Goal: Check status: Check status

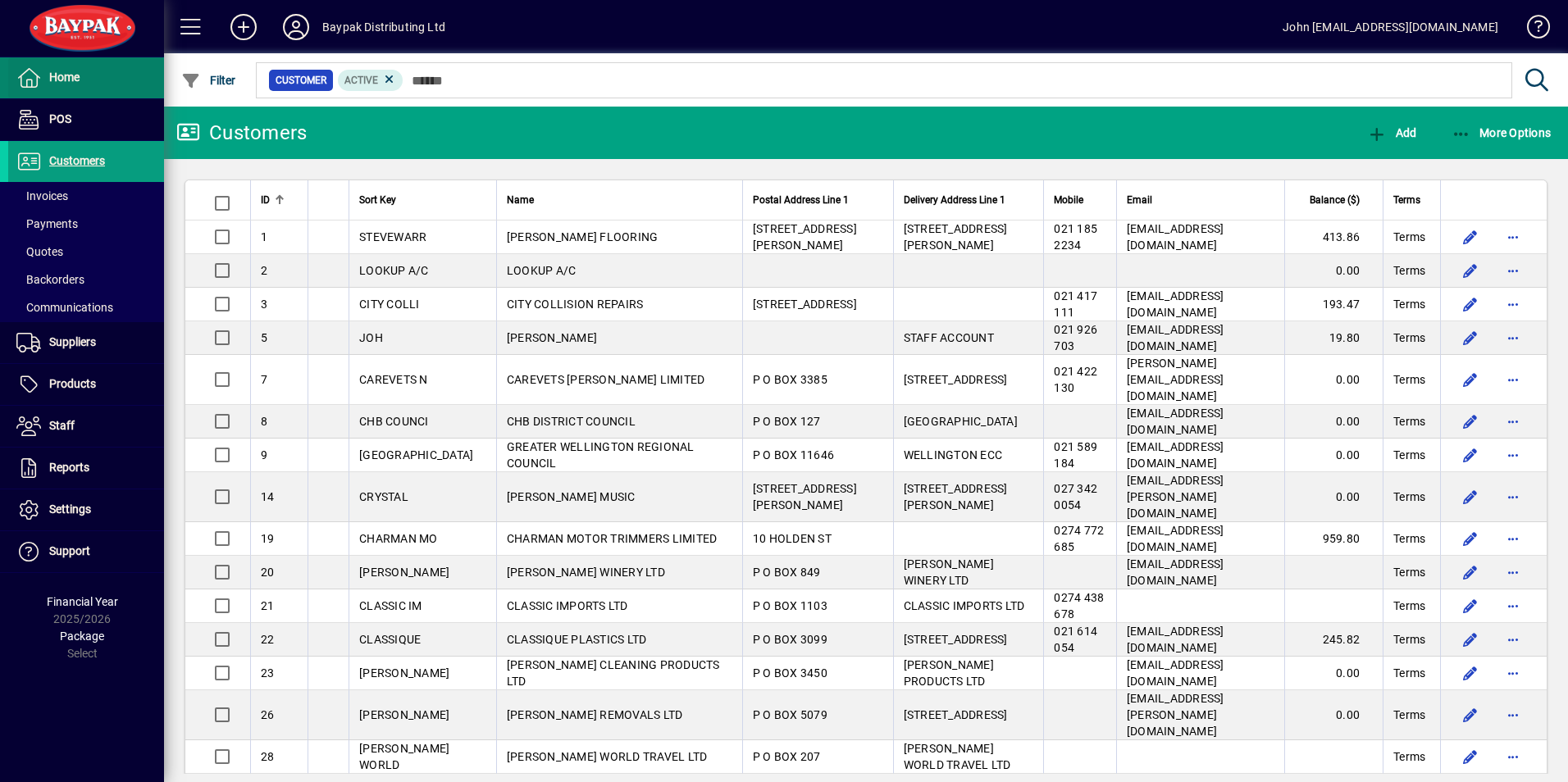
click at [62, 77] on span "Home" at bounding box center [64, 77] width 30 height 13
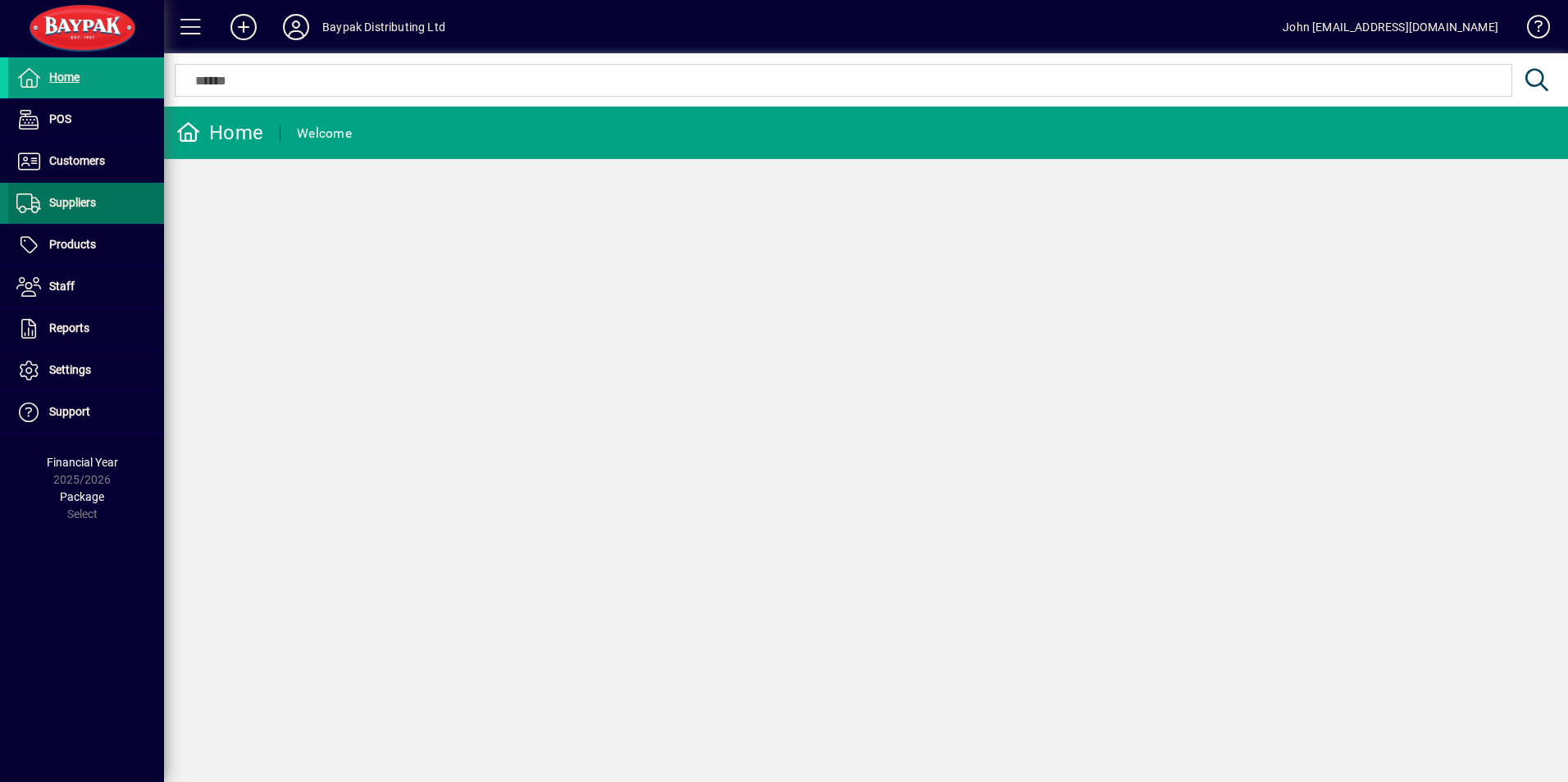
click at [74, 202] on span "Suppliers" at bounding box center [72, 203] width 47 height 13
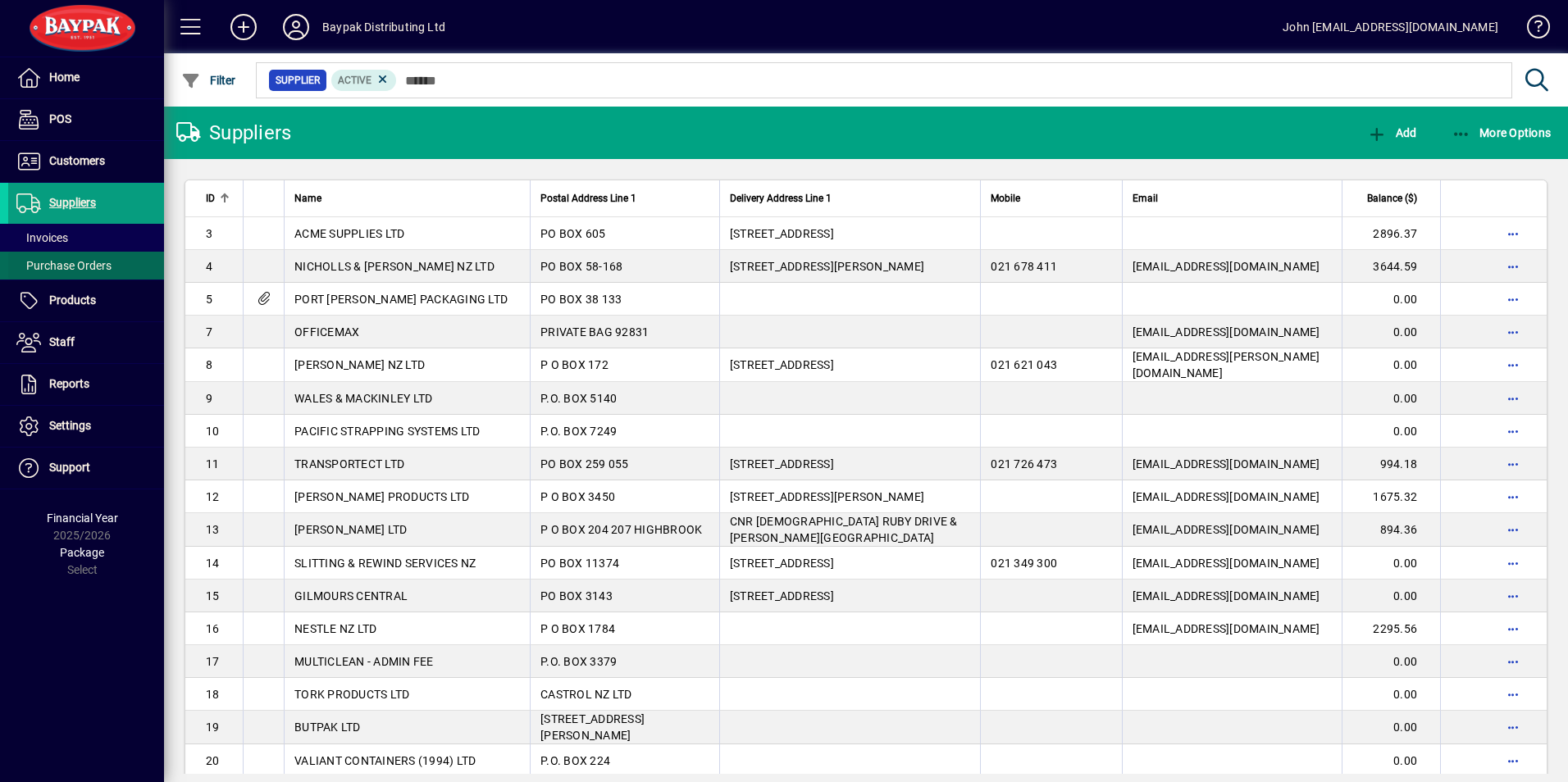
click at [72, 263] on span "Purchase Orders" at bounding box center [64, 266] width 95 height 13
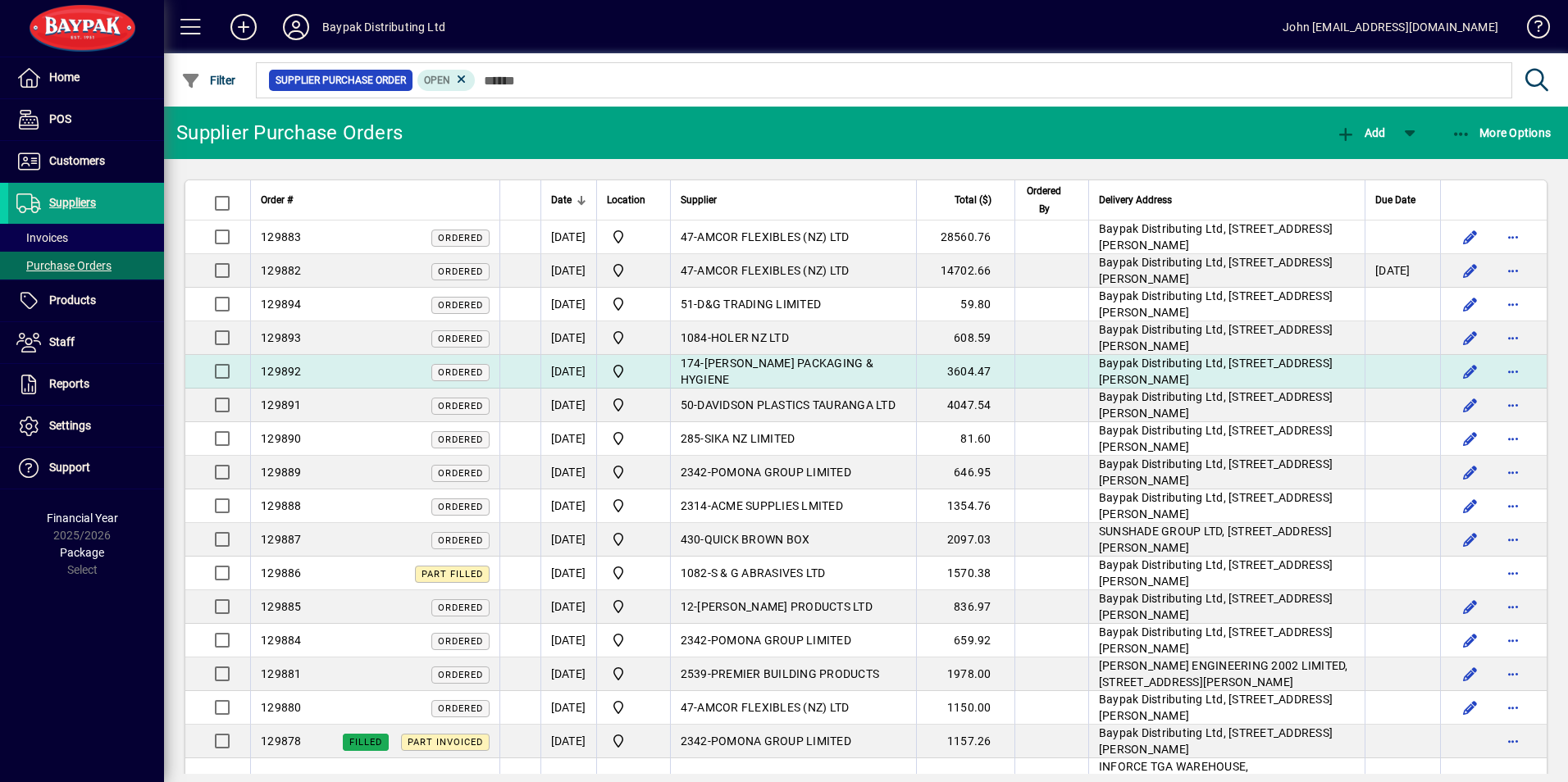
click at [799, 365] on span "[PERSON_NAME] PACKAGING & HYGIENE" at bounding box center [777, 371] width 193 height 29
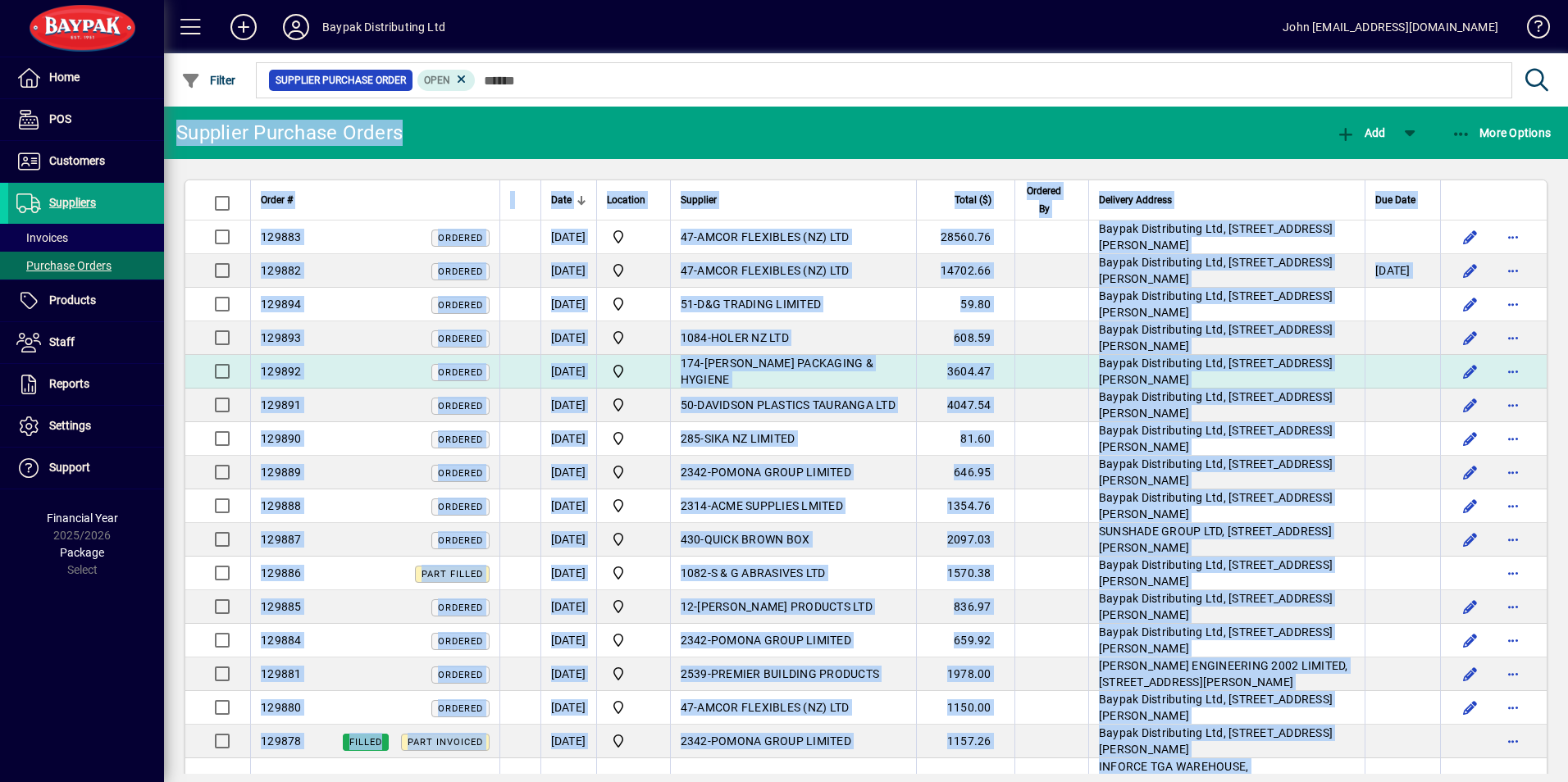
click at [799, 365] on div "Supplier Purchase Orders Add More Options Order # Date Location Supplier Total …" at bounding box center [866, 444] width 1404 height 676
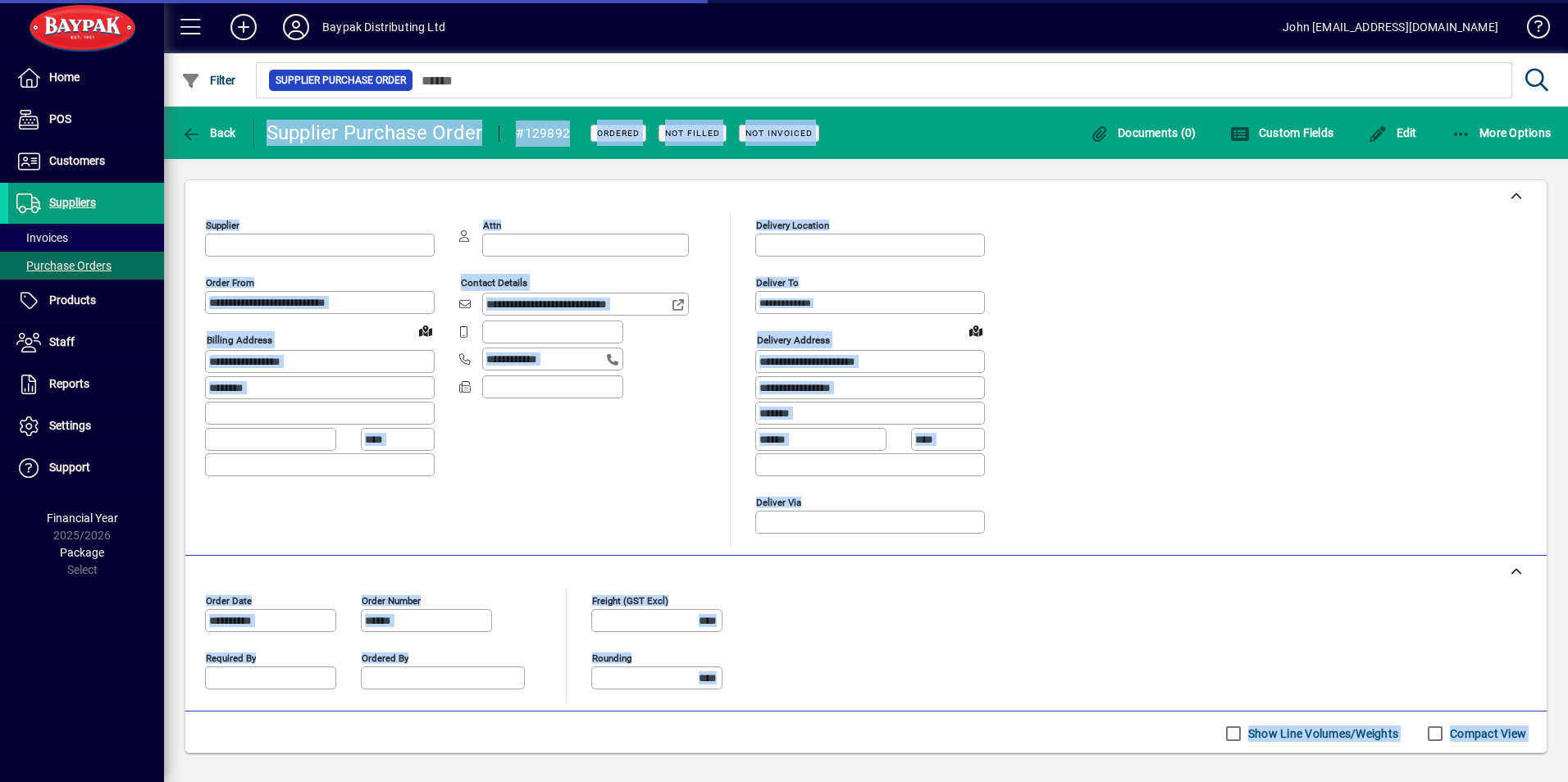
type input "**********"
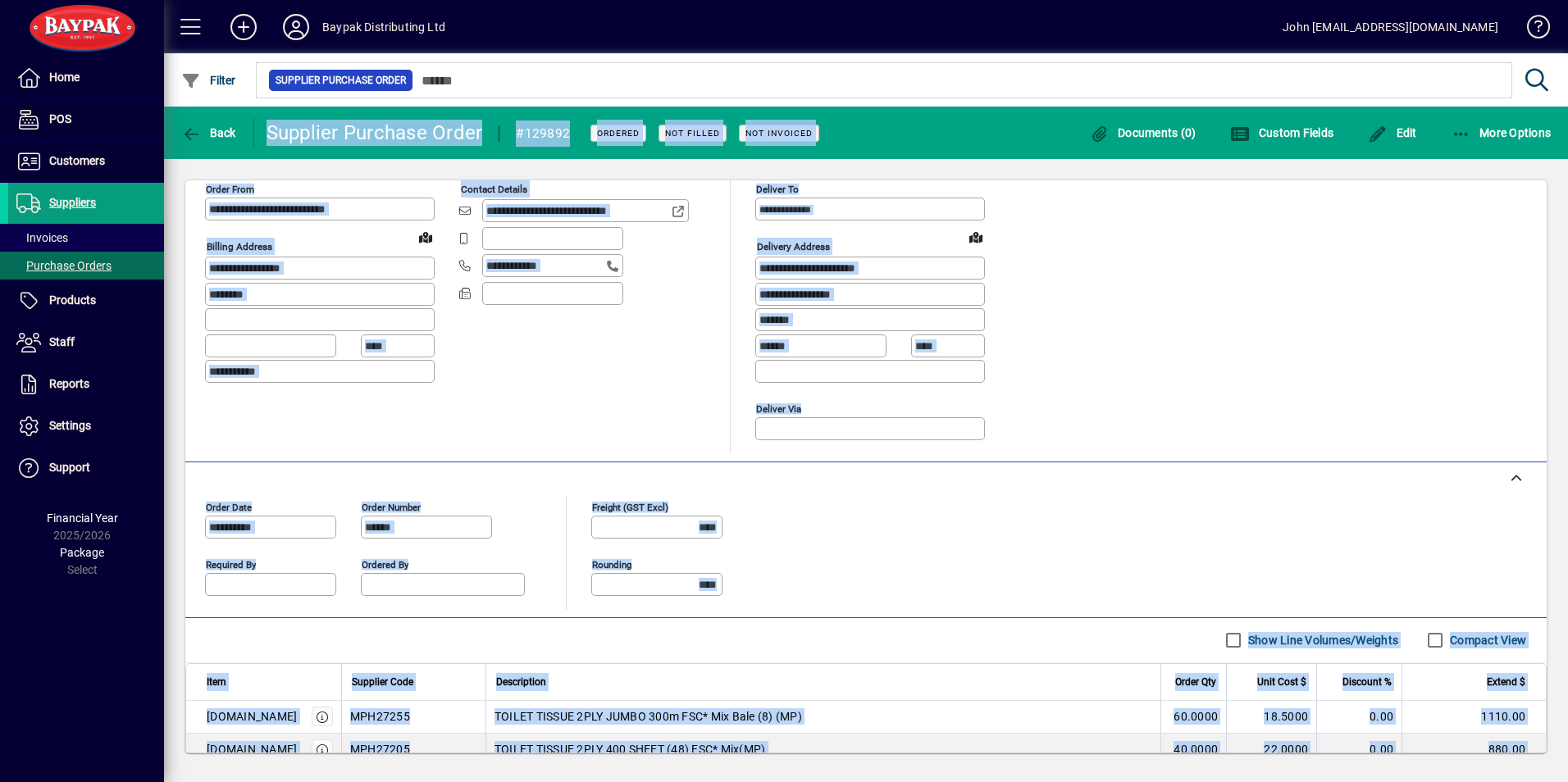
scroll to position [267, 0]
